Goal: Communication & Community: Connect with others

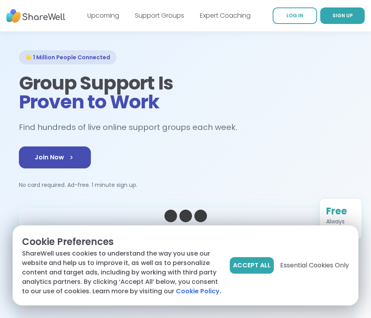
click at [244, 64] on div "🌟 1 Million People Connected Group Support Is Proven to Work Find hundreds of l…" at bounding box center [185, 119] width 333 height 139
click at [325, 90] on h1 "Group Support Is Proven to Work" at bounding box center [185, 93] width 333 height 38
click at [357, 11] on link "SIGN UP" at bounding box center [342, 15] width 44 height 17
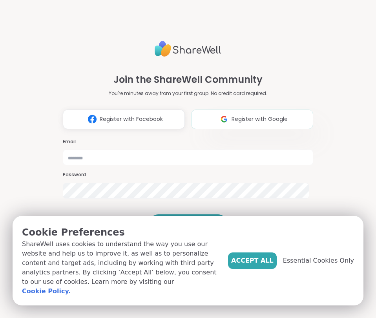
click at [219, 112] on img at bounding box center [224, 119] width 15 height 15
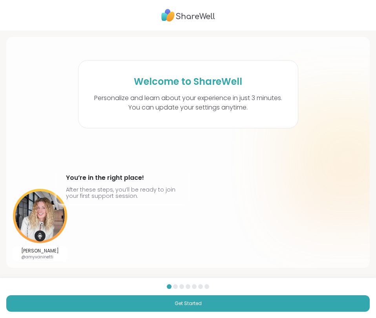
click at [267, 271] on div "Welcome to ShareWell Personalize and learn about your experience in just 3 minu…" at bounding box center [188, 159] width 376 height 318
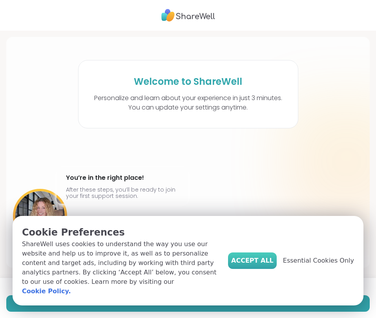
click at [246, 264] on span "Accept All" at bounding box center [252, 260] width 42 height 9
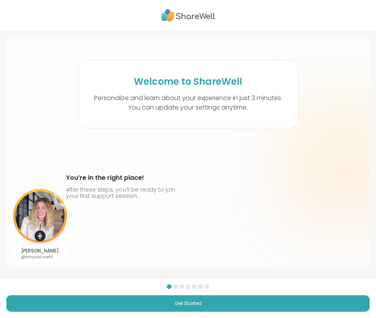
click at [114, 177] on h4 "You’re in the right place!" at bounding box center [122, 178] width 113 height 13
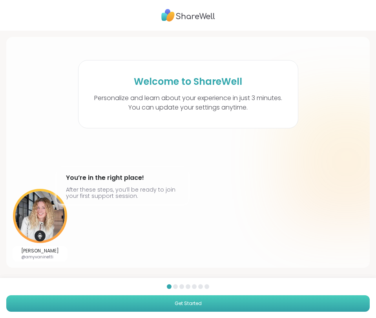
click at [39, 300] on button "Get Started" at bounding box center [188, 303] width 364 height 17
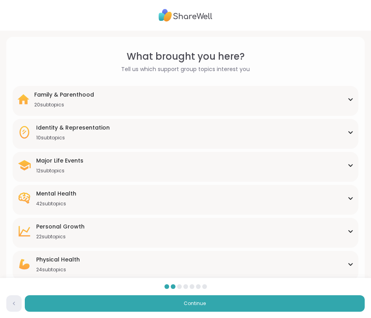
click at [119, 132] on div "Identity & Representation 10 subtopics" at bounding box center [185, 132] width 336 height 17
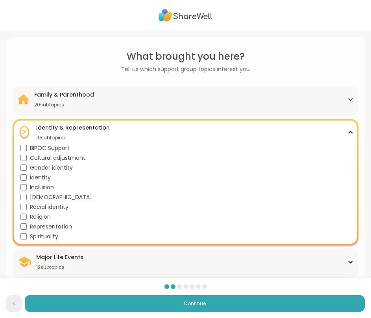
click at [48, 197] on span "LGBTQIA+" at bounding box center [61, 197] width 62 height 8
click at [53, 239] on span "Spirituality" at bounding box center [44, 237] width 28 height 8
click at [95, 98] on div "Family & Parenthood 20 subtopics" at bounding box center [185, 99] width 336 height 17
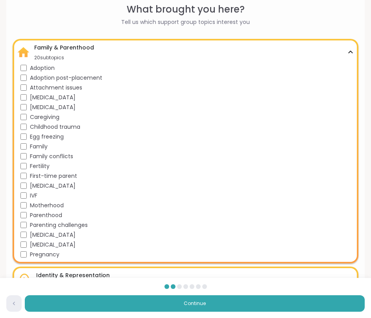
scroll to position [48, 0]
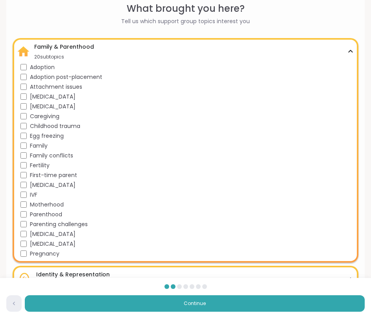
click at [37, 129] on span "Childhood trauma" at bounding box center [55, 126] width 50 height 8
click at [68, 89] on span "Attachment issues" at bounding box center [56, 87] width 52 height 8
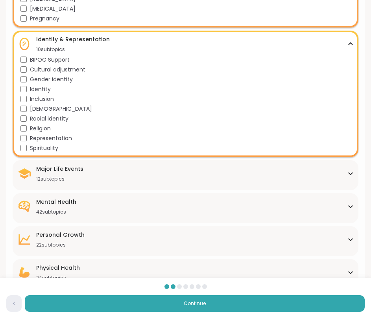
scroll to position [284, 0]
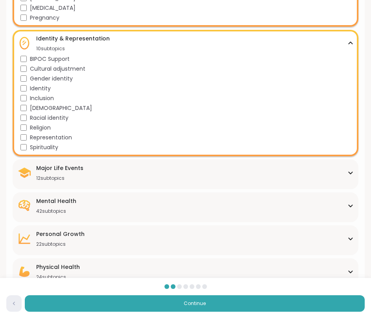
click at [119, 174] on div "Major Life Events 12 subtopics" at bounding box center [185, 172] width 336 height 17
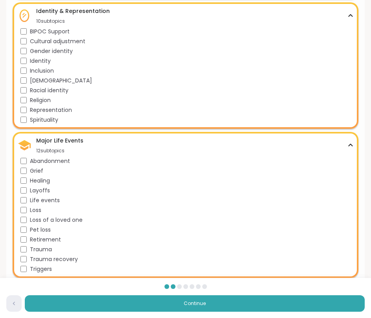
scroll to position [354, 0]
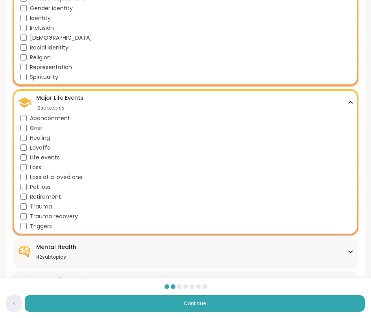
click at [40, 128] on span "Grief" at bounding box center [36, 128] width 13 height 8
click at [44, 136] on span "Healing" at bounding box center [40, 138] width 20 height 8
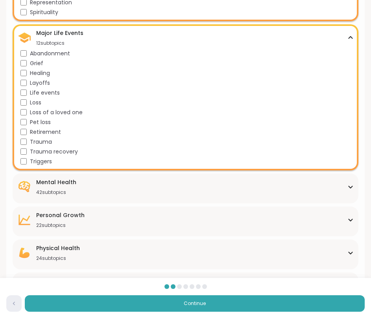
click at [71, 185] on div "Mental Health" at bounding box center [56, 182] width 40 height 8
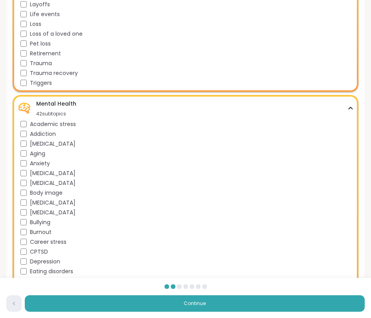
scroll to position [530, 0]
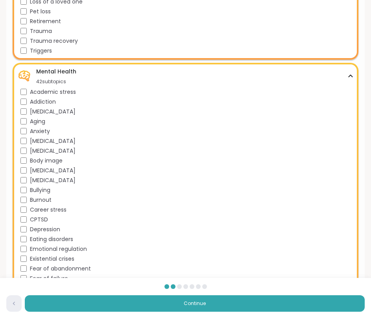
click at [27, 109] on div "ADHD" at bounding box center [186, 112] width 333 height 8
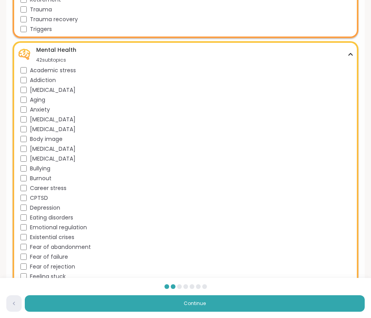
scroll to position [552, 0]
click at [43, 194] on span "CPTSD" at bounding box center [39, 198] width 18 height 8
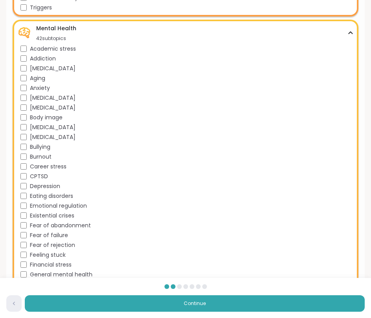
scroll to position [585, 0]
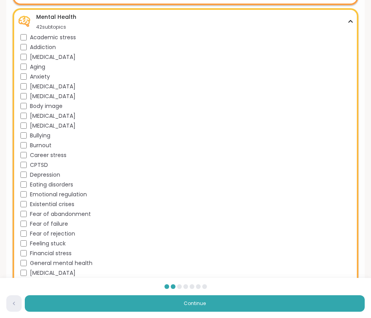
click at [54, 193] on span "Emotional regulation" at bounding box center [58, 195] width 57 height 8
click at [55, 204] on span "Existential crises" at bounding box center [52, 204] width 44 height 8
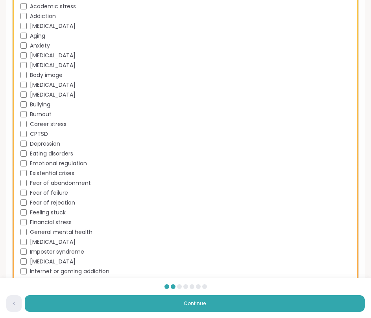
scroll to position [624, 0]
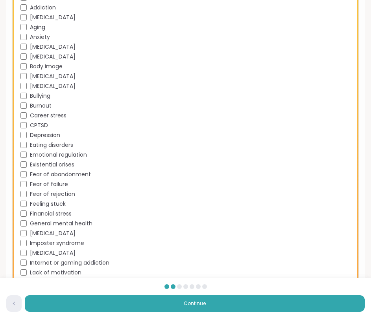
click at [64, 173] on span "Fear of abandonment" at bounding box center [60, 175] width 61 height 8
click at [64, 187] on span "Fear of failure" at bounding box center [49, 184] width 38 height 8
click at [62, 196] on span "Fear of rejection" at bounding box center [52, 194] width 45 height 8
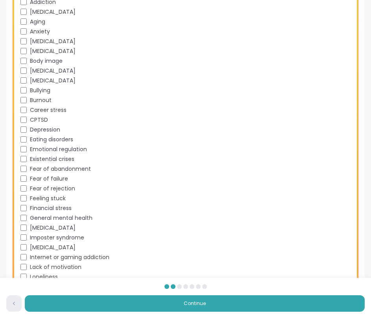
scroll to position [631, 0]
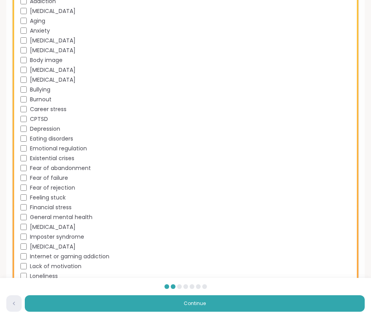
click at [59, 204] on span "Financial stress" at bounding box center [51, 208] width 42 height 8
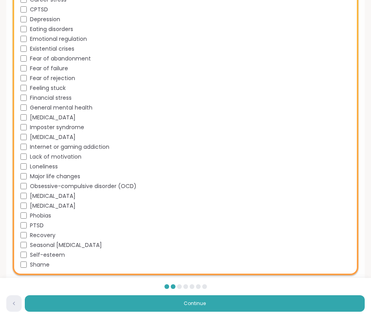
scroll to position [752, 0]
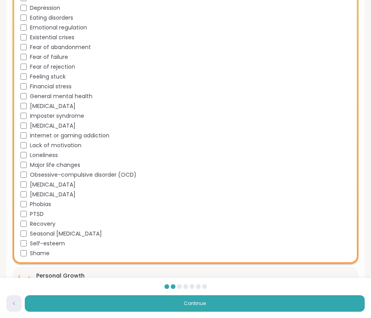
click at [70, 167] on span "Major life changes" at bounding box center [55, 165] width 50 height 8
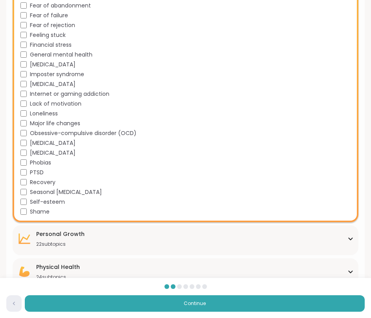
scroll to position [798, 0]
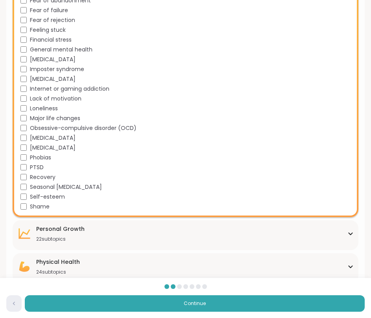
click at [47, 205] on span "Shame" at bounding box center [40, 207] width 20 height 8
click at [44, 227] on div "Personal Growth" at bounding box center [60, 229] width 48 height 8
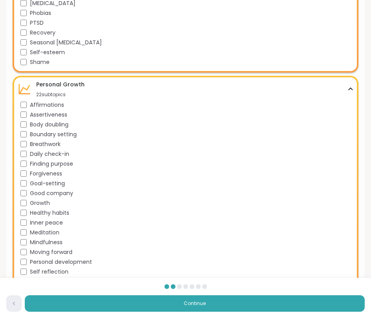
scroll to position [966, 0]
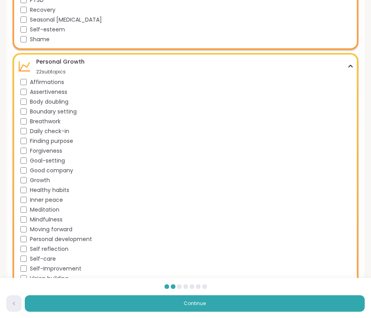
click at [59, 81] on span "Affirmations" at bounding box center [47, 82] width 34 height 8
click at [58, 112] on span "Boundary setting" at bounding box center [53, 112] width 47 height 8
drag, startPoint x: 55, startPoint y: 122, endPoint x: 55, endPoint y: 127, distance: 4.7
click at [55, 122] on span "Breathwork" at bounding box center [45, 121] width 31 height 8
click at [55, 132] on span "Daily check-in" at bounding box center [49, 131] width 39 height 8
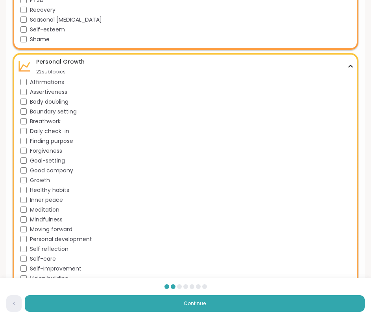
click at [51, 142] on span "Finding purpose" at bounding box center [51, 141] width 43 height 8
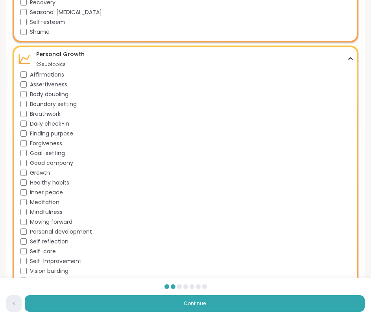
scroll to position [984, 0]
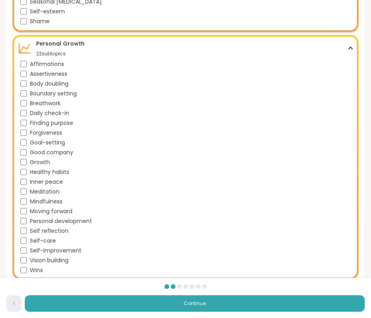
click at [48, 154] on span "Good company" at bounding box center [51, 153] width 43 height 8
click at [43, 161] on span "Growth" at bounding box center [40, 162] width 20 height 8
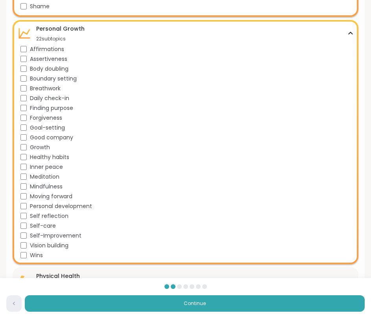
scroll to position [1033, 0]
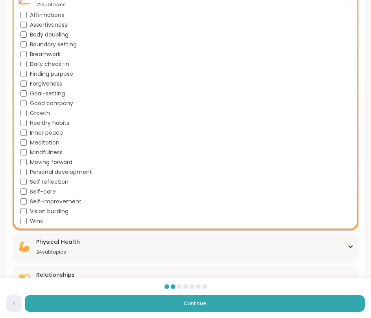
click at [48, 242] on div "Physical Health" at bounding box center [58, 242] width 44 height 8
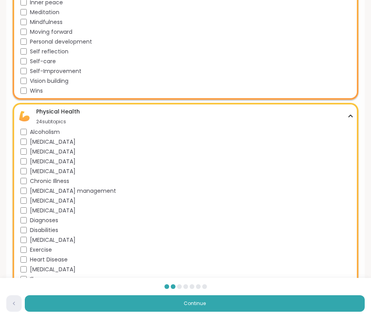
scroll to position [1168, 0]
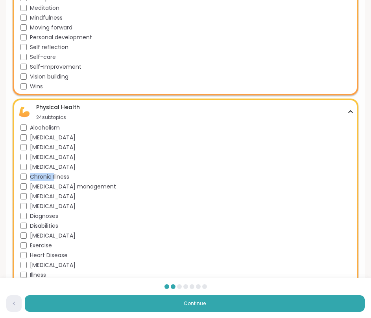
click at [55, 173] on span "Chronic Illness" at bounding box center [49, 177] width 39 height 8
click at [62, 189] on span "Chronic pain management" at bounding box center [73, 187] width 86 height 8
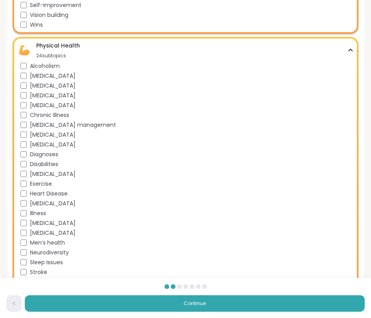
scroll to position [1308, 0]
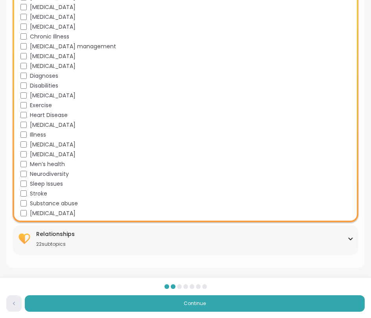
click at [64, 236] on div "Relationships" at bounding box center [55, 234] width 39 height 8
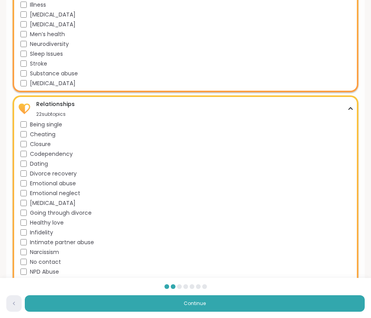
scroll to position [1522, 0]
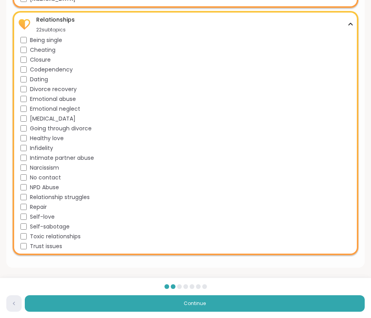
click at [48, 42] on span "Being single" at bounding box center [46, 40] width 32 height 8
click at [43, 62] on span "Closure" at bounding box center [40, 60] width 21 height 8
click at [45, 70] on span "Codependency" at bounding box center [51, 70] width 43 height 8
click at [52, 219] on span "Self-love" at bounding box center [42, 217] width 25 height 8
click at [47, 249] on span "Trust issues" at bounding box center [46, 246] width 32 height 8
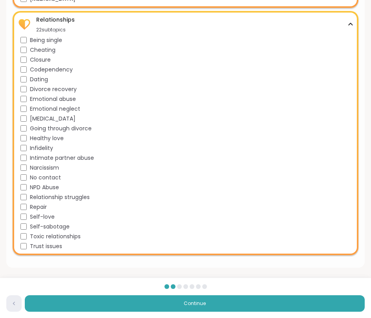
click at [53, 169] on span "Narcissism" at bounding box center [44, 168] width 29 height 8
click at [57, 180] on span "No contact" at bounding box center [45, 178] width 31 height 8
click at [48, 140] on span "Healthy love" at bounding box center [47, 138] width 34 height 8
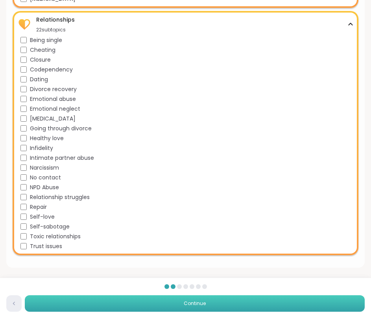
click at [58, 298] on button "Continue" at bounding box center [194, 303] width 339 height 17
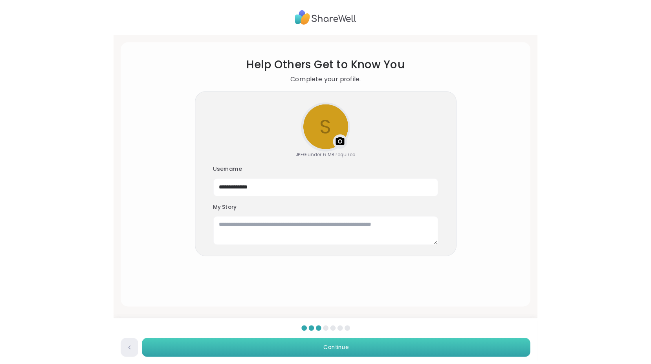
scroll to position [0, 0]
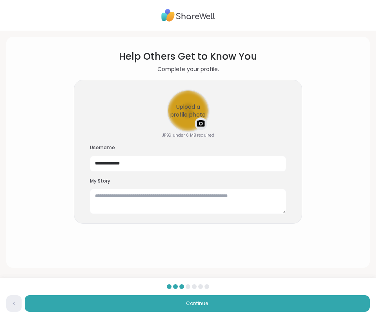
click at [191, 105] on div "Upload a profile photo" at bounding box center [188, 110] width 41 height 41
click at [160, 113] on div "**********" at bounding box center [188, 152] width 229 height 145
click at [172, 113] on div "Upload a profile photo" at bounding box center [188, 110] width 41 height 41
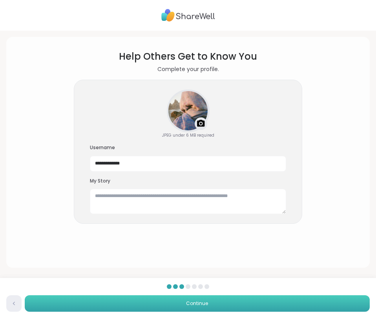
click at [197, 308] on button "Continue" at bounding box center [197, 303] width 345 height 17
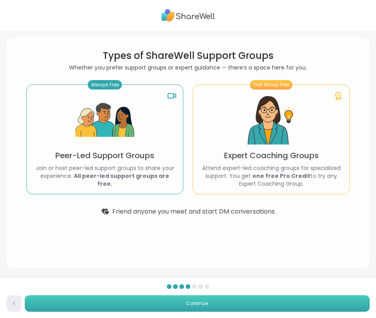
click at [198, 303] on span "Continue" at bounding box center [197, 303] width 22 height 7
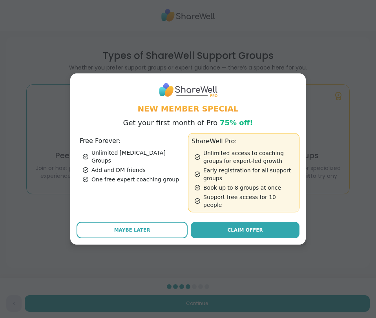
click at [127, 166] on div "Add and DM friends" at bounding box center [134, 170] width 102 height 8
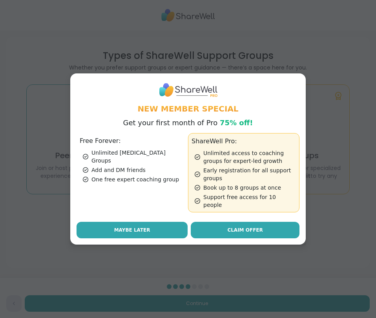
click at [143, 222] on button "Maybe Later" at bounding box center [132, 230] width 111 height 17
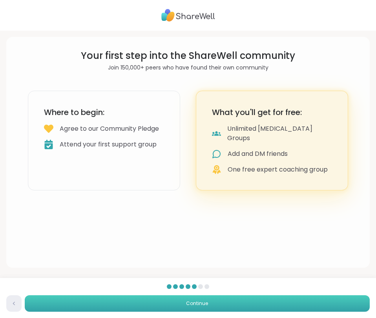
click at [196, 305] on span "Continue" at bounding box center [197, 303] width 22 height 7
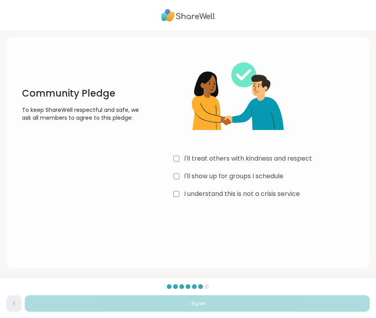
click at [193, 152] on div "I'll treat others with kindness and respect I'll show up for groups I schedule …" at bounding box center [269, 125] width 190 height 151
click at [196, 168] on div "I'll treat others with kindness and respect I'll show up for groups I schedule …" at bounding box center [269, 125] width 190 height 151
click at [195, 174] on label "I'll show up for groups I schedule" at bounding box center [233, 176] width 99 height 9
click at [193, 191] on label "I understand this is not a crisis service" at bounding box center [242, 193] width 116 height 9
click at [192, 151] on div "I'll treat others with kindness and respect I'll show up for groups I schedule …" at bounding box center [269, 125] width 190 height 151
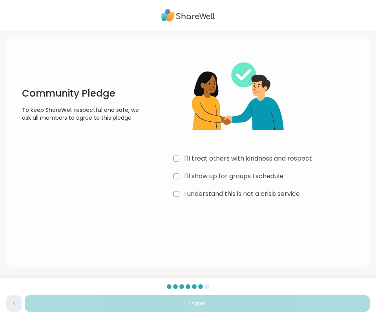
click at [191, 155] on label "I'll treat others with kindness and respect" at bounding box center [248, 158] width 128 height 9
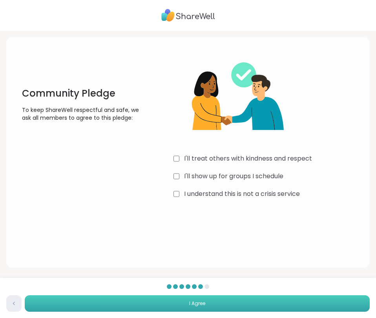
click at [214, 304] on button "I Agree" at bounding box center [197, 303] width 345 height 17
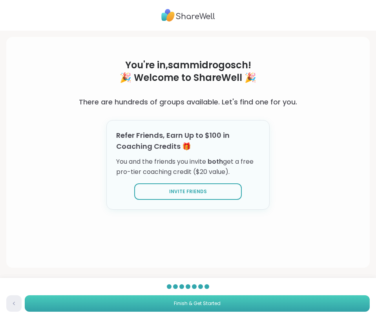
click at [214, 304] on span "Finish & Get Started" at bounding box center [197, 303] width 47 height 7
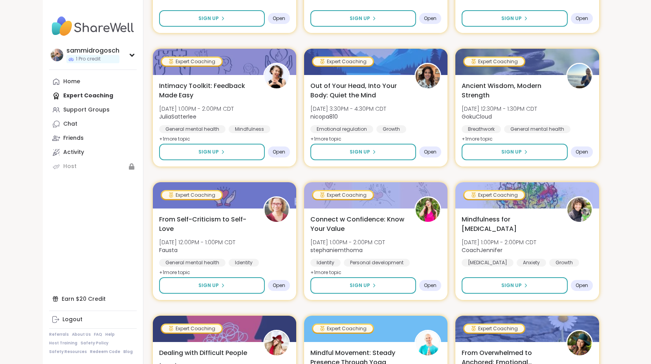
scroll to position [560, 0]
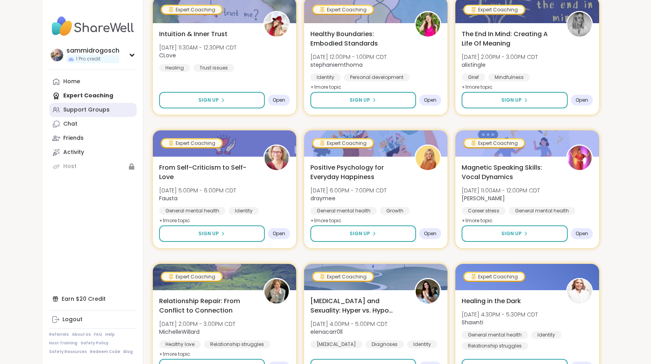
click at [77, 112] on div "Support Groups" at bounding box center [86, 110] width 46 height 8
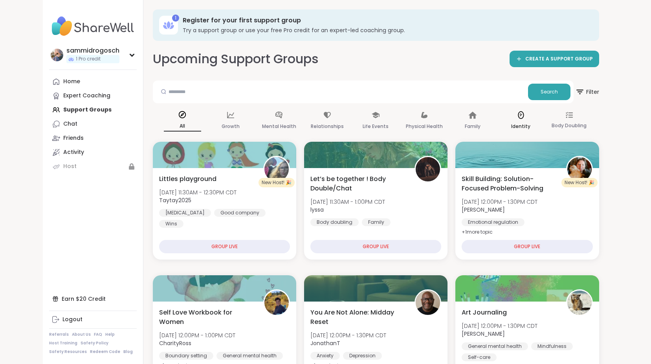
click at [376, 118] on icon at bounding box center [521, 115] width 6 height 8
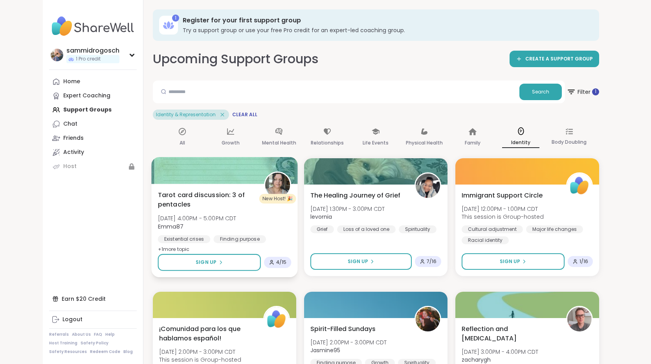
click at [281, 186] on img at bounding box center [277, 185] width 25 height 25
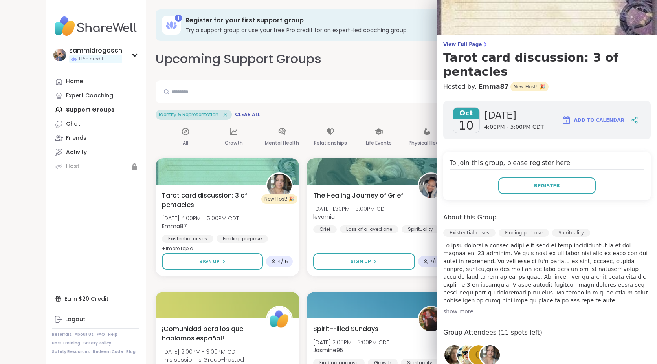
scroll to position [29, 0]
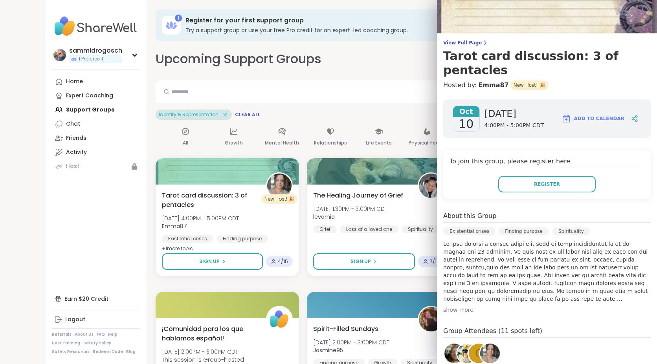
click at [376, 290] on div "About this Group Existential crises Finding purpose Spirituality show more" at bounding box center [546, 262] width 207 height 103
click at [376, 306] on div "show more" at bounding box center [546, 310] width 207 height 8
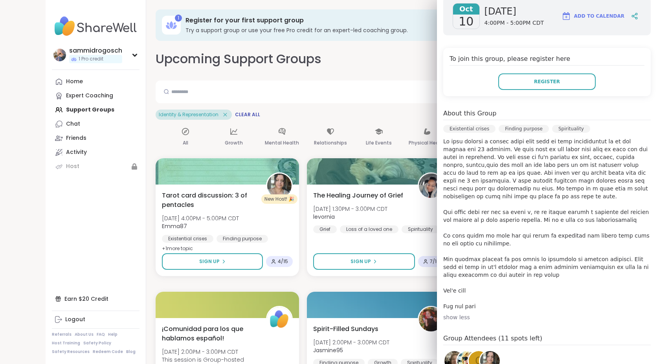
scroll to position [222, 0]
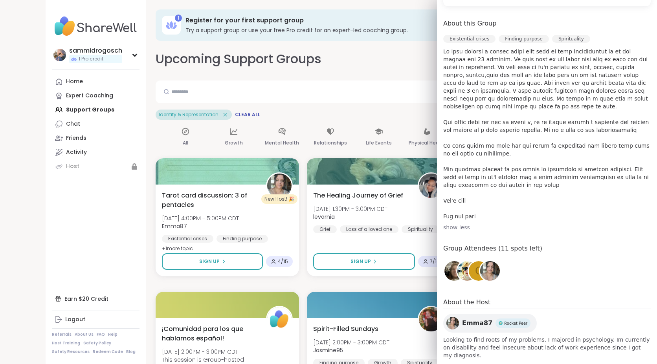
click at [376, 318] on span "Emma87" at bounding box center [477, 323] width 30 height 9
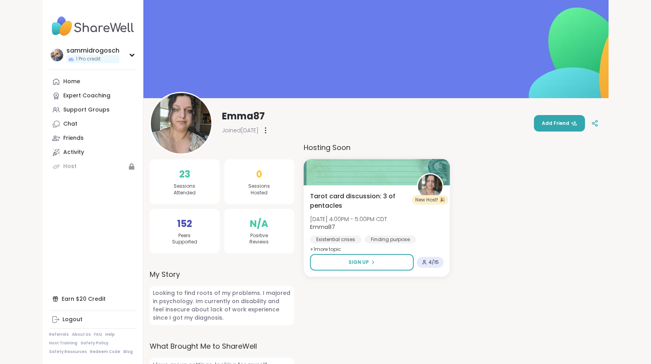
click at [194, 133] on img at bounding box center [181, 123] width 61 height 61
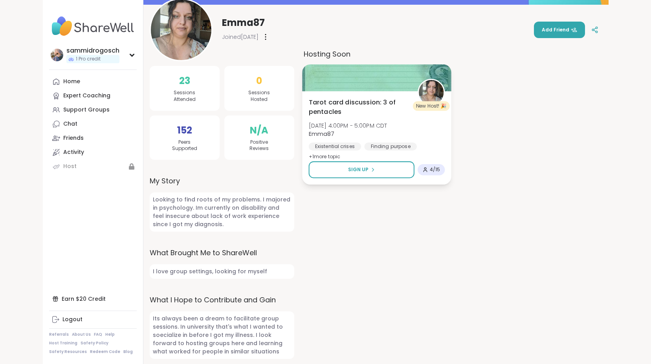
scroll to position [96, 0]
